Goal: Check status: Check status

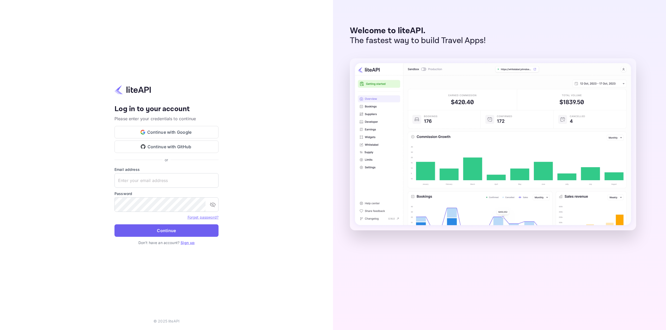
type input "nuiteedirectcug@hotelogical.com"
click at [172, 232] on button "Continue" at bounding box center [166, 231] width 104 height 12
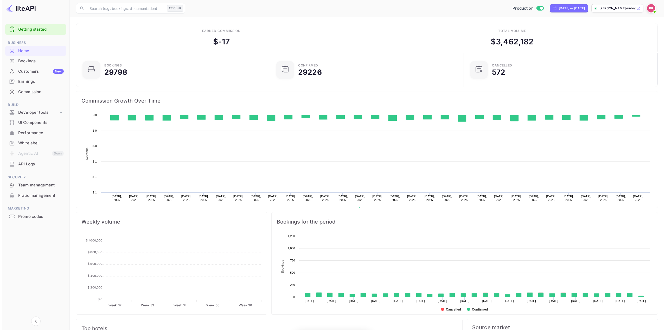
scroll to position [81, 187]
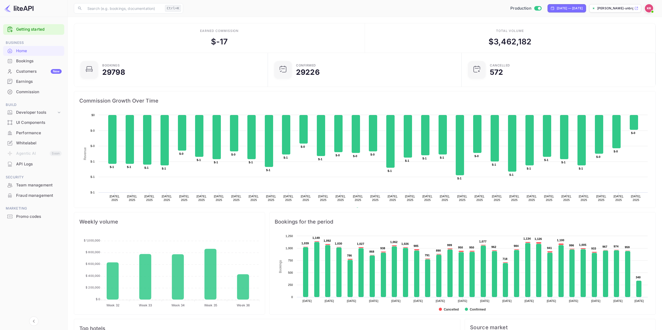
click at [22, 58] on div "Bookings" at bounding box center [33, 61] width 61 height 10
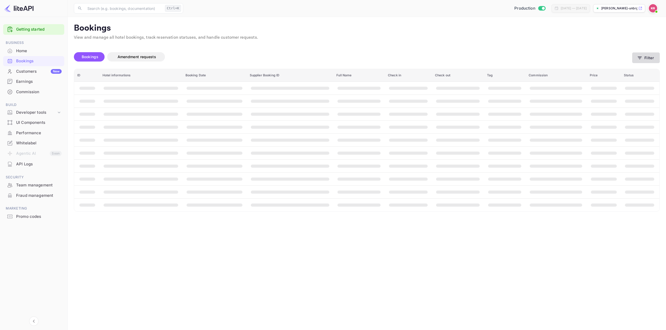
click at [645, 57] on button "Filter" at bounding box center [646, 58] width 28 height 11
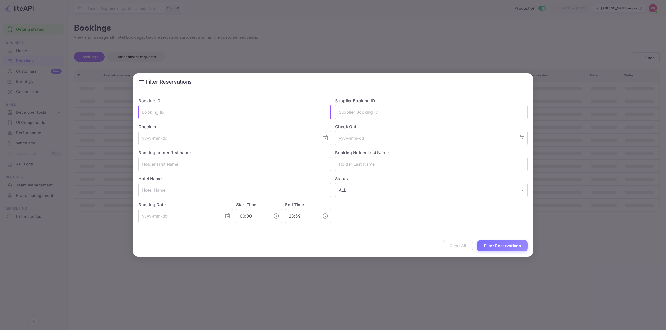
click at [151, 112] on input "text" at bounding box center [234, 112] width 192 height 15
paste input "yyO6Z5NWz"
click at [141, 113] on input "yyO6Z5NWz" at bounding box center [234, 112] width 192 height 15
click at [192, 112] on input "yyO6Z5NWz" at bounding box center [234, 112] width 192 height 15
type input "yyO6Z5NWz"
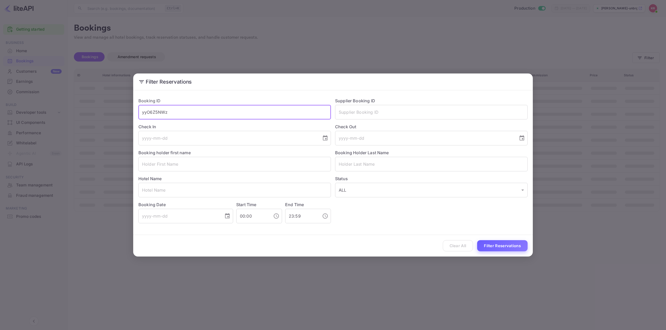
click at [505, 245] on button "Filter Reservations" at bounding box center [502, 245] width 50 height 11
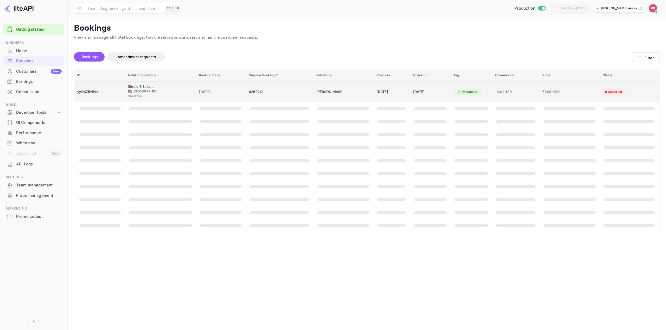
click at [376, 94] on div "[DATE]" at bounding box center [391, 92] width 30 height 8
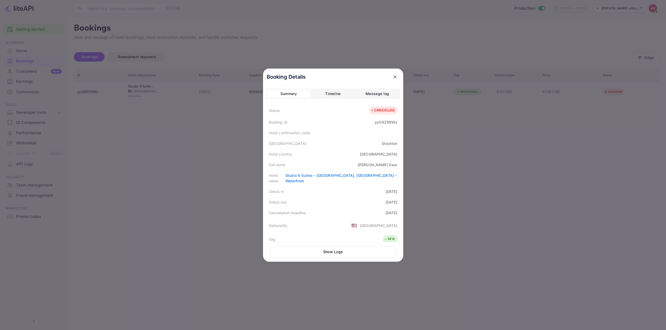
click at [394, 79] on icon "close" at bounding box center [394, 76] width 5 height 5
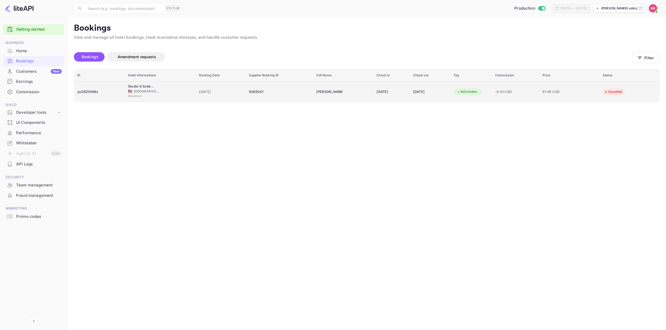
click at [130, 96] on span "Stockton" at bounding box center [141, 96] width 26 height 5
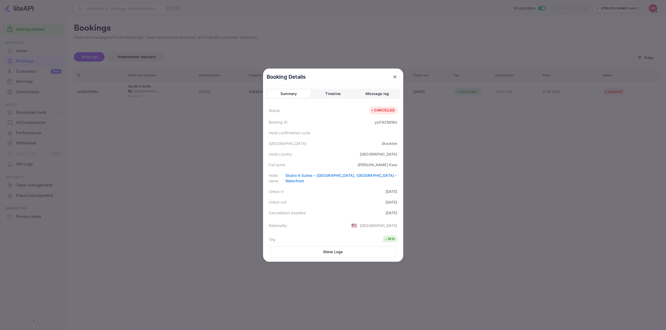
scroll to position [118, 0]
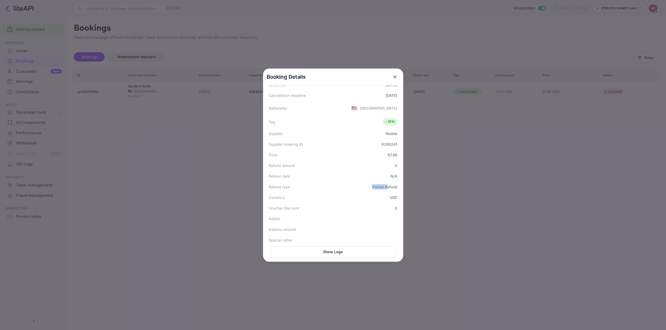
drag, startPoint x: 370, startPoint y: 183, endPoint x: 388, endPoint y: 182, distance: 18.2
click at [387, 184] on div "Partial Refund" at bounding box center [384, 186] width 25 height 5
click at [388, 184] on div "Partial Refund" at bounding box center [384, 186] width 25 height 5
drag, startPoint x: 392, startPoint y: 159, endPoint x: 395, endPoint y: 160, distance: 2.6
click at [395, 160] on div "Refund amount 0" at bounding box center [333, 165] width 134 height 11
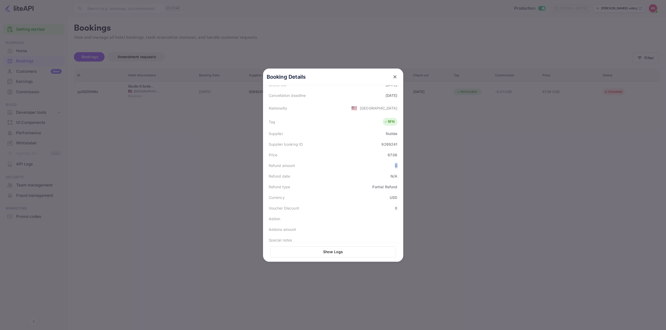
click at [395, 163] on div "0" at bounding box center [396, 165] width 2 height 5
drag, startPoint x: 397, startPoint y: 142, endPoint x: 366, endPoint y: 144, distance: 30.7
click at [366, 144] on div "Cancellation deadline [DATE]" at bounding box center [333, 147] width 134 height 11
drag, startPoint x: 281, startPoint y: 213, endPoint x: 308, endPoint y: 212, distance: 27.3
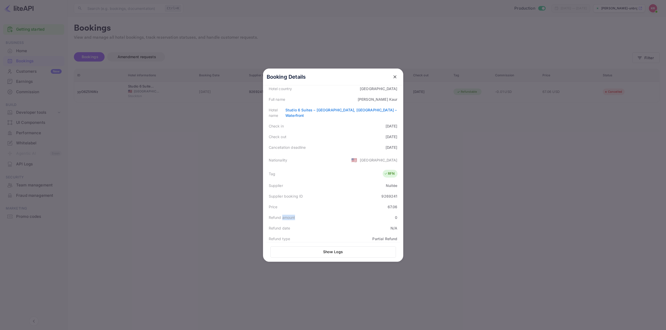
click at [308, 212] on div "Refund amount 0" at bounding box center [333, 217] width 134 height 11
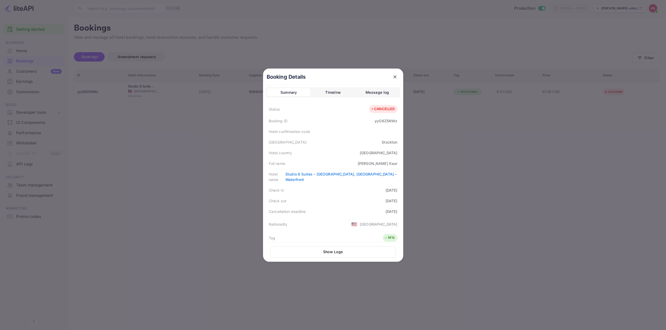
scroll to position [0, 0]
drag, startPoint x: 356, startPoint y: 158, endPoint x: 373, endPoint y: 156, distance: 16.8
click at [371, 156] on div "Hotel country [GEOGRAPHIC_DATA]" at bounding box center [333, 154] width 134 height 11
click at [373, 156] on div "[GEOGRAPHIC_DATA]" at bounding box center [379, 154] width 38 height 5
click at [383, 164] on div "[PERSON_NAME]" at bounding box center [377, 164] width 40 height 5
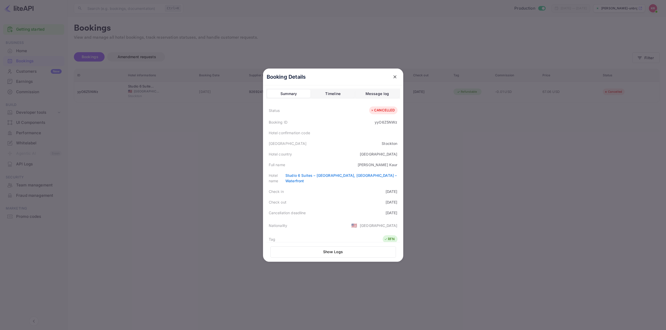
click at [385, 164] on div "[PERSON_NAME]" at bounding box center [377, 164] width 40 height 5
click at [369, 93] on div "Message log" at bounding box center [376, 94] width 23 height 6
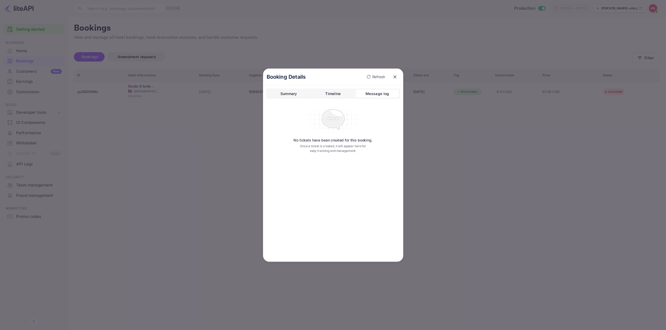
click at [341, 97] on button "Timeline" at bounding box center [332, 94] width 43 height 8
click at [304, 126] on span "9269241" at bounding box center [304, 124] width 14 height 5
drag, startPoint x: 324, startPoint y: 117, endPoint x: 335, endPoint y: 117, distance: 10.7
click at [327, 117] on span "# 3969454" at bounding box center [322, 117] width 20 height 6
click at [335, 117] on div "Booking cancelled # 3969454" at bounding box center [326, 117] width 99 height 6
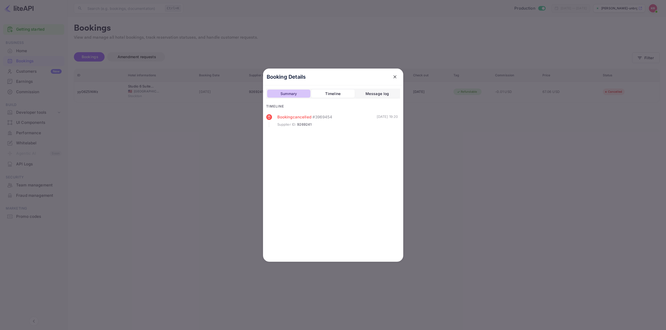
click at [292, 94] on div "Summary" at bounding box center [288, 94] width 17 height 6
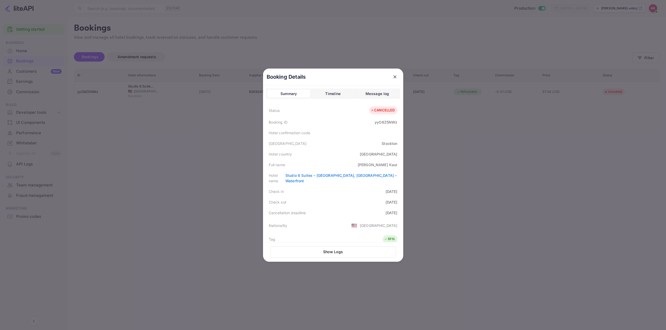
click at [393, 75] on icon "close" at bounding box center [394, 76] width 5 height 5
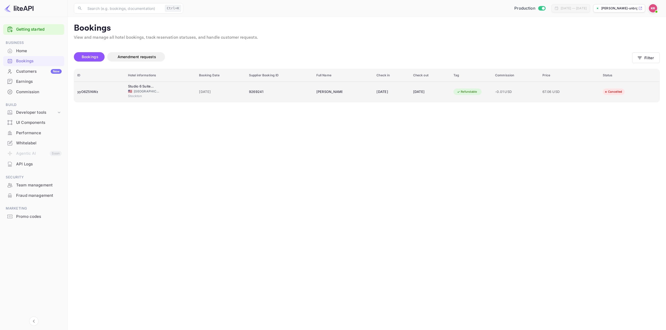
click at [289, 94] on div "9269241" at bounding box center [279, 92] width 61 height 8
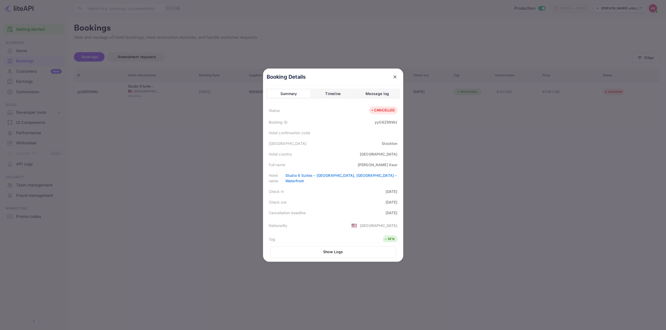
drag, startPoint x: 176, startPoint y: 273, endPoint x: 178, endPoint y: 269, distance: 4.0
click at [176, 273] on div at bounding box center [333, 165] width 666 height 330
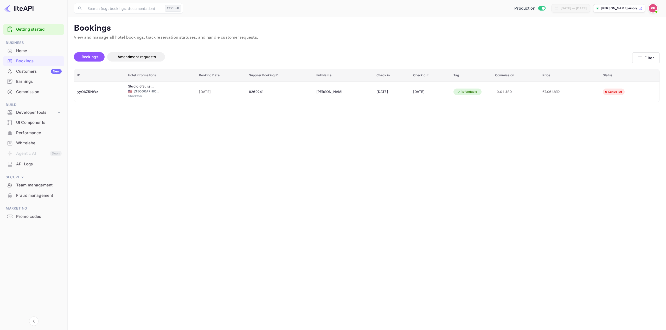
click at [640, 64] on div "Bookings Amendment requests Filter" at bounding box center [366, 58] width 585 height 22
click at [640, 61] on button "Filter" at bounding box center [646, 58] width 28 height 11
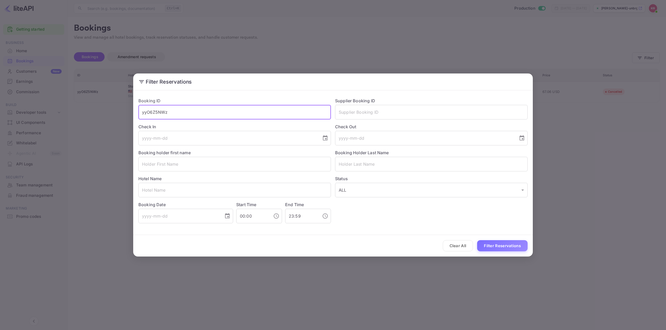
click at [163, 114] on input "yyO6Z5NWz" at bounding box center [234, 112] width 192 height 15
paste input "tSF3EsoYx"
type input "tSF3EsoYx"
click at [477, 240] on button "Filter Reservations" at bounding box center [502, 245] width 50 height 11
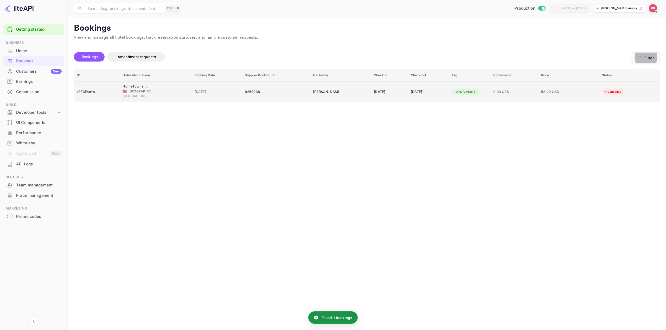
click at [467, 91] on div "Refundable" at bounding box center [464, 92] width 27 height 6
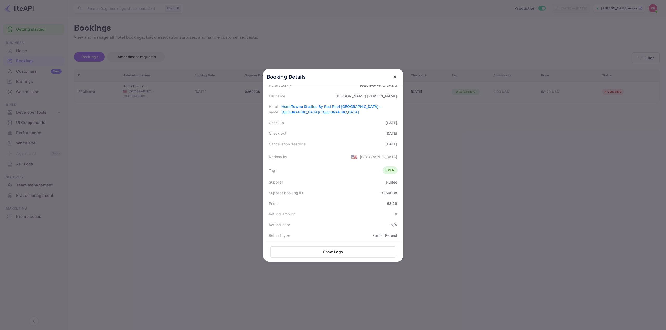
scroll to position [78, 0]
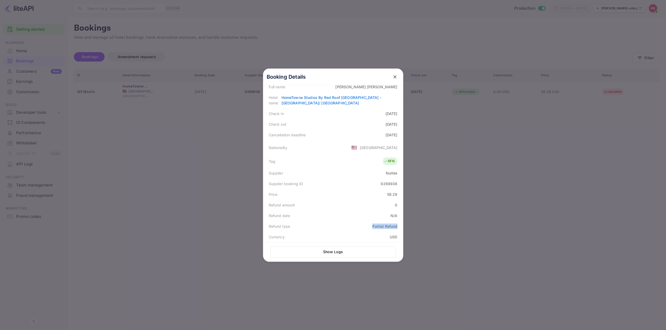
drag, startPoint x: 370, startPoint y: 225, endPoint x: 396, endPoint y: 227, distance: 26.3
click at [396, 227] on div "Refund type Partial Refund" at bounding box center [333, 226] width 134 height 11
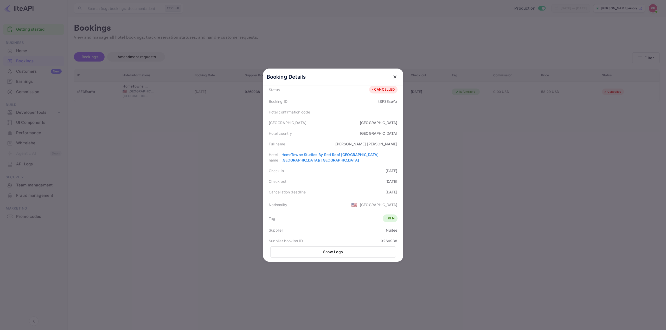
scroll to position [0, 0]
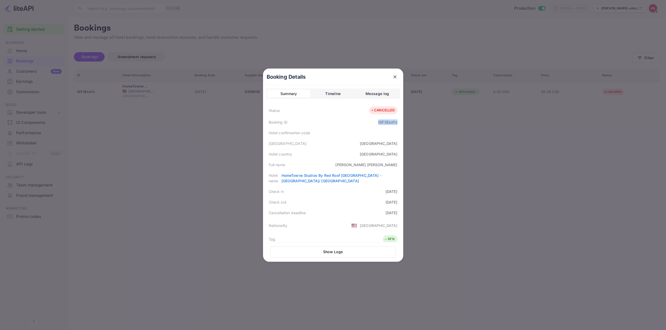
drag, startPoint x: 376, startPoint y: 122, endPoint x: 399, endPoint y: 121, distance: 22.4
click at [399, 121] on div "Booking Details Summary Timeline Message log Status CANCELLED Booking ID tSF3Es…" at bounding box center [333, 165] width 140 height 193
click at [365, 167] on div "[PERSON_NAME]" at bounding box center [366, 164] width 62 height 5
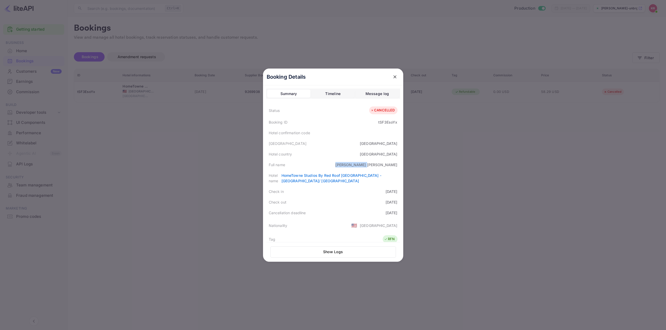
click at [392, 78] on icon "close" at bounding box center [394, 76] width 5 height 5
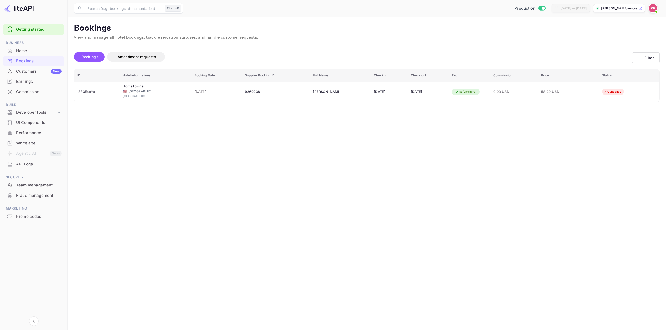
click at [470, 175] on main "Bookings View and manage all hotel bookings, track reservation statuses, and ha…" at bounding box center [367, 174] width 598 height 314
